Goal: Transaction & Acquisition: Purchase product/service

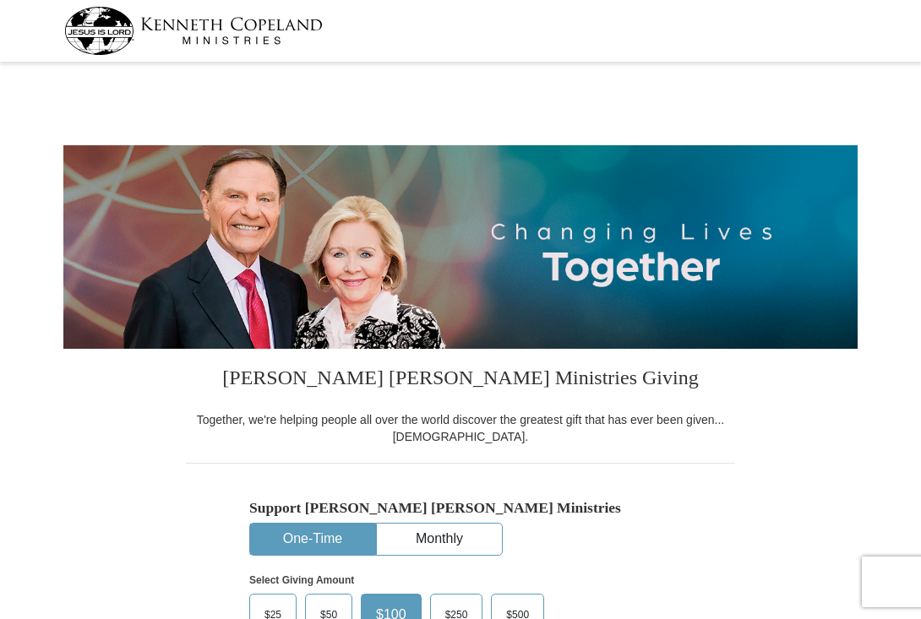
select select "AR"
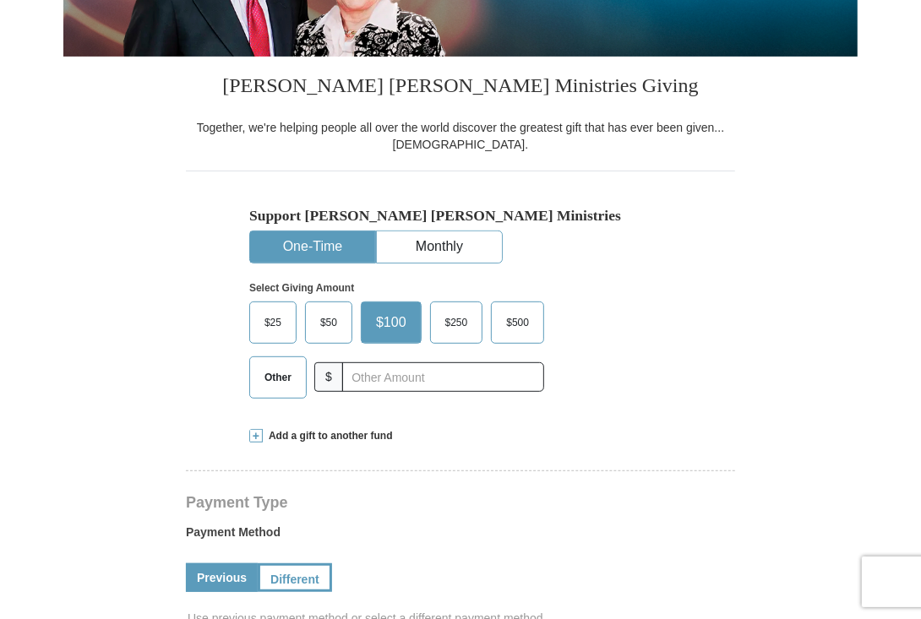
scroll to position [293, 0]
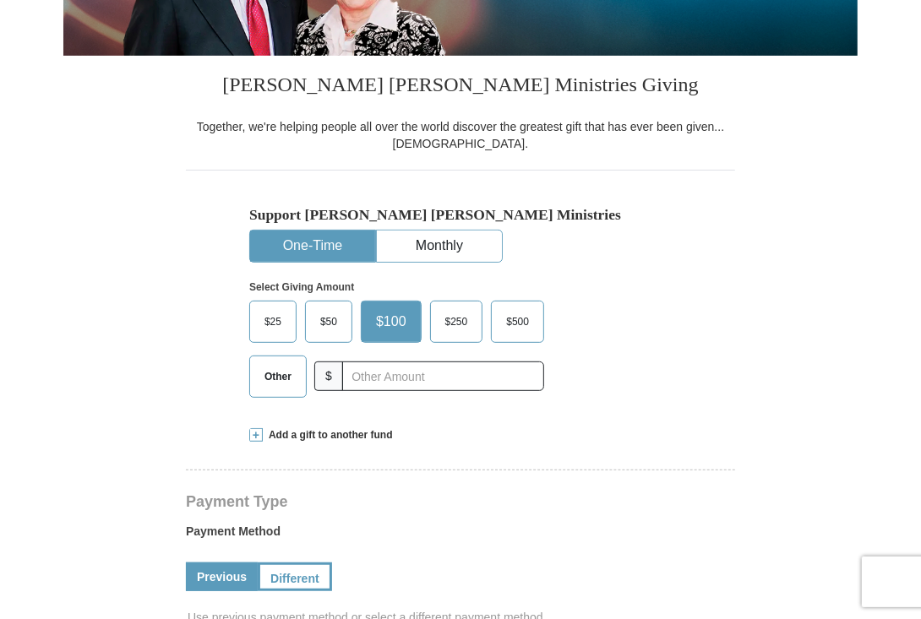
click at [277, 377] on span "Other" at bounding box center [278, 376] width 44 height 25
click at [0, 0] on input "Other" at bounding box center [0, 0] width 0 height 0
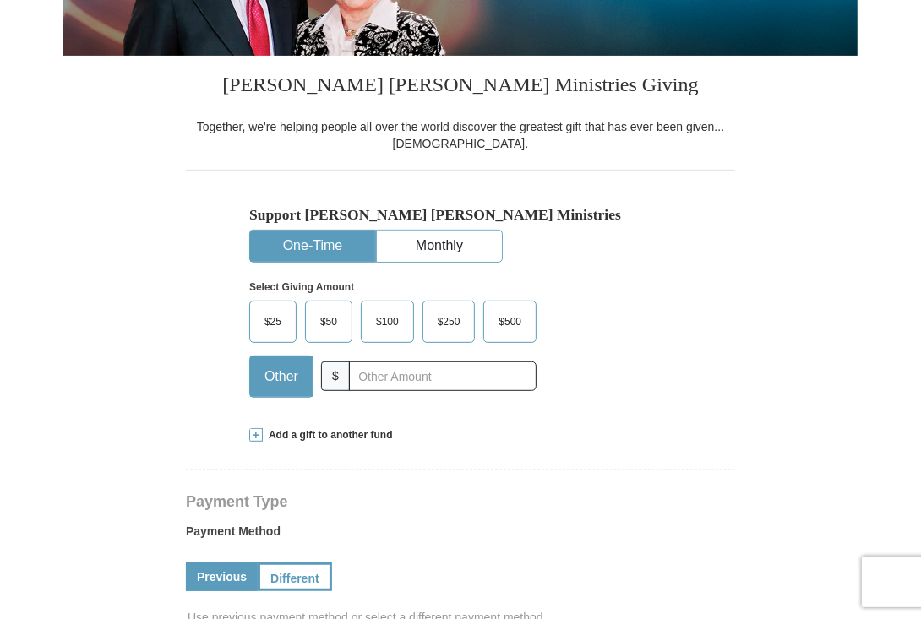
click at [277, 377] on span "Other" at bounding box center [281, 376] width 51 height 25
click at [0, 0] on input "Other" at bounding box center [0, 0] width 0 height 0
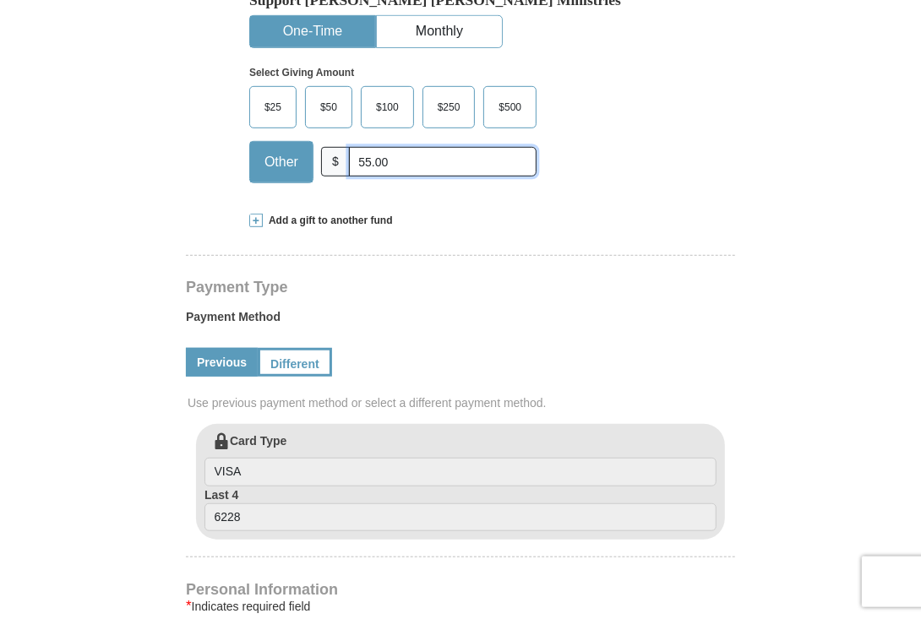
scroll to position [512, 0]
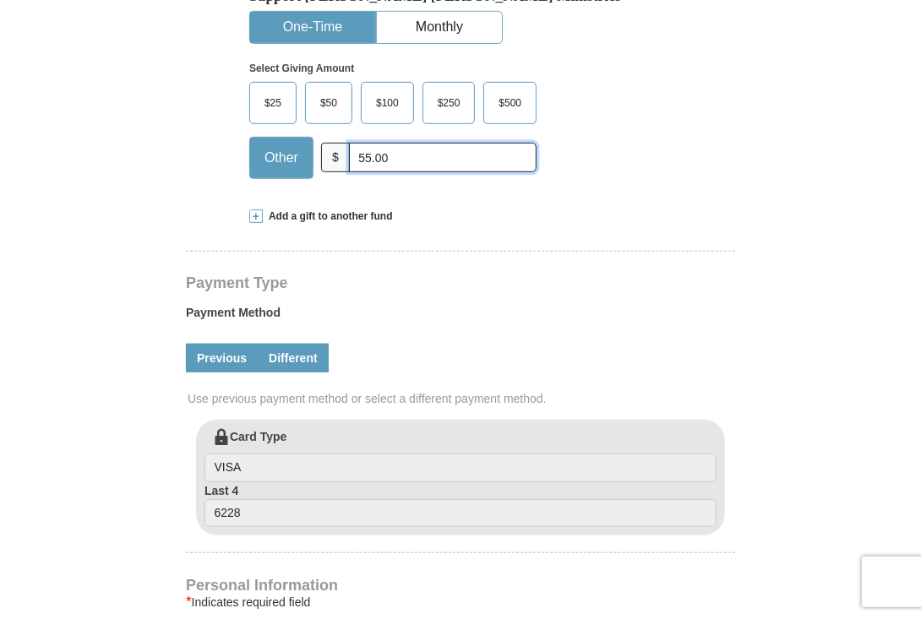
type input "55.00"
click at [301, 344] on link "Different" at bounding box center [293, 358] width 71 height 29
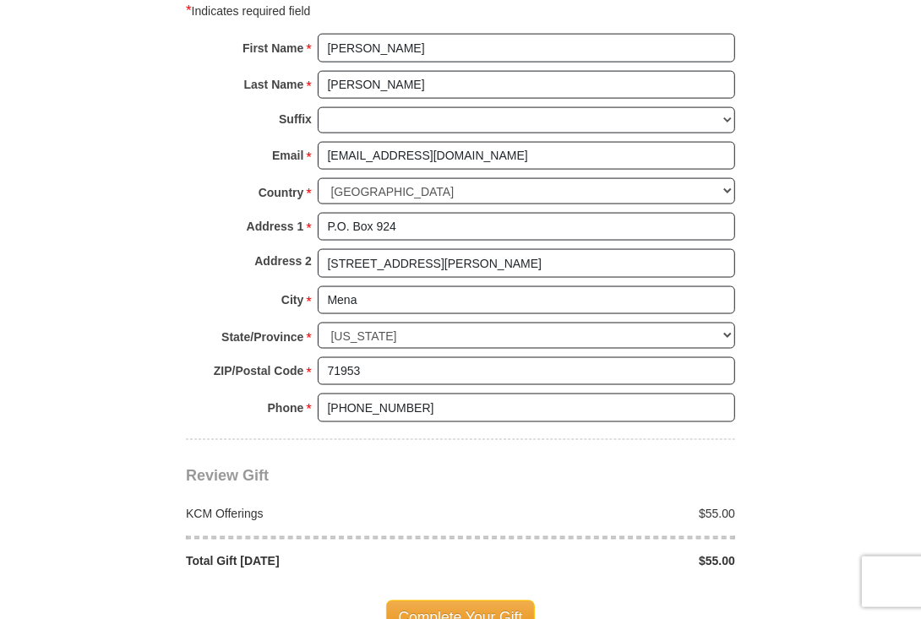
scroll to position [1318, 0]
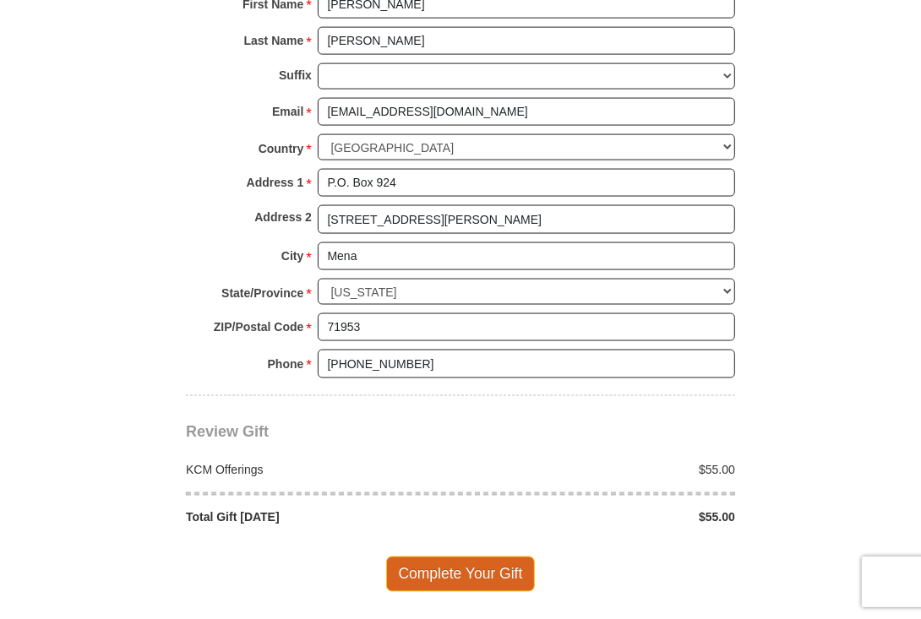
click at [460, 557] on span "Complete Your Gift" at bounding box center [461, 574] width 150 height 35
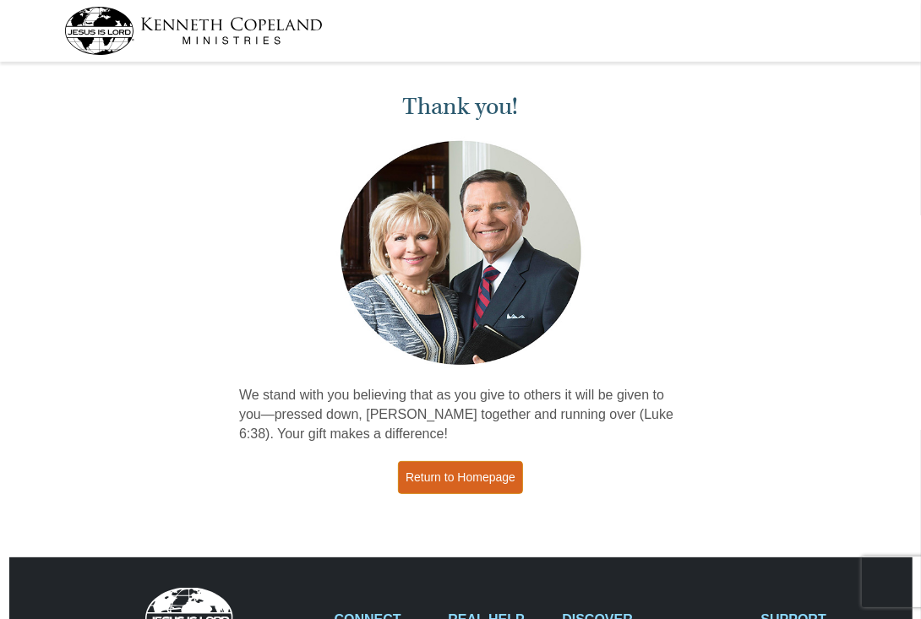
click at [450, 478] on link "Return to Homepage" at bounding box center [460, 477] width 125 height 33
